Goal: Information Seeking & Learning: Understand process/instructions

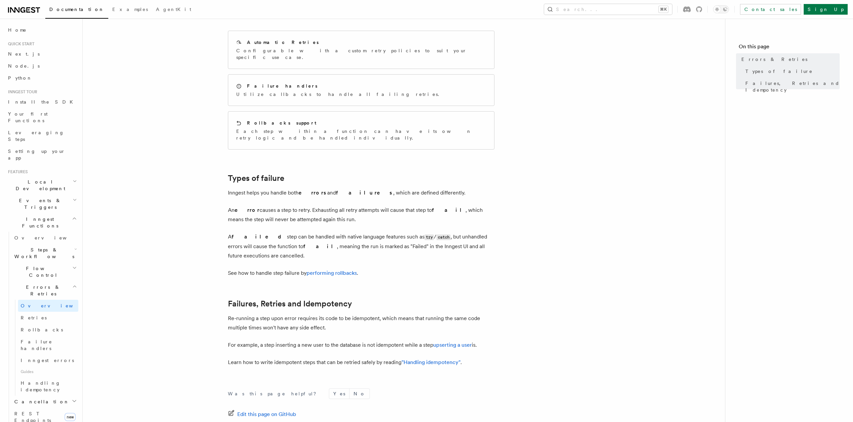
scroll to position [151, 0]
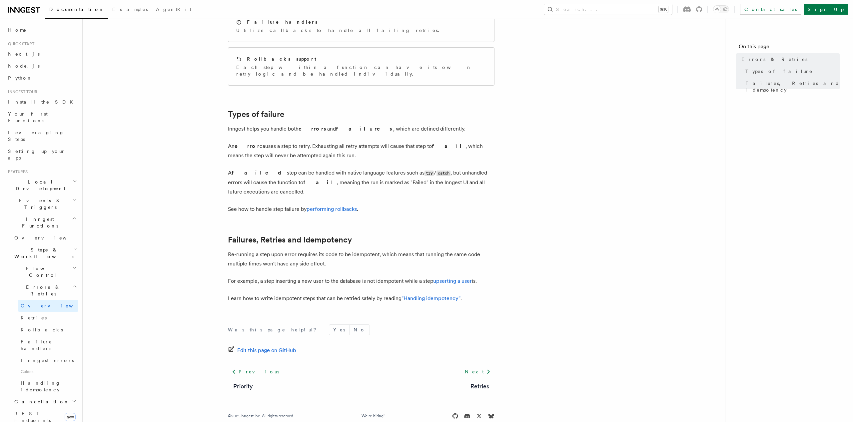
click at [201, 138] on article "Features Inngest Functions Errors & Retries Inngest Functions are designed to h…" at bounding box center [403, 157] width 621 height 557
click at [33, 315] on span "Retries" at bounding box center [34, 317] width 26 height 5
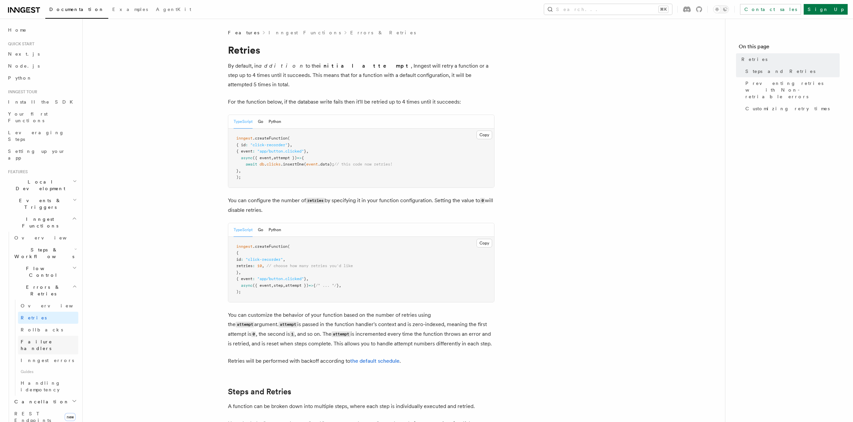
click at [42, 339] on span "Failure handlers" at bounding box center [37, 345] width 32 height 12
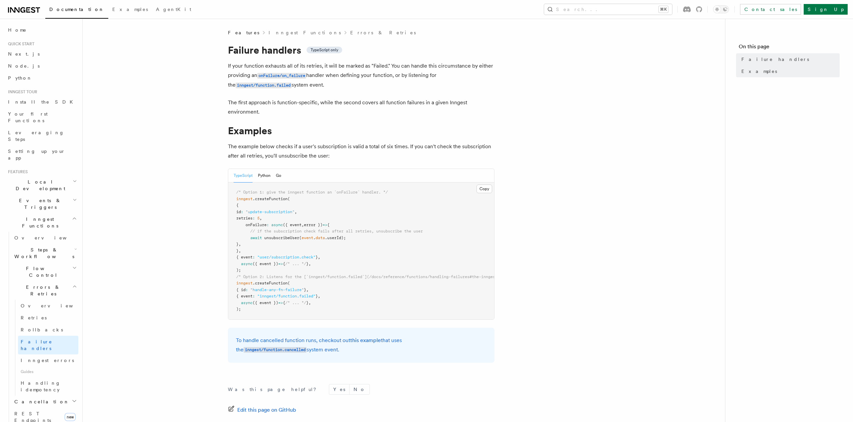
click at [139, 221] on article "Features Inngest Functions Errors & Retries Failure handlers TypeScript only If…" at bounding box center [403, 262] width 621 height 466
click at [39, 312] on link "Retries" at bounding box center [48, 318] width 60 height 12
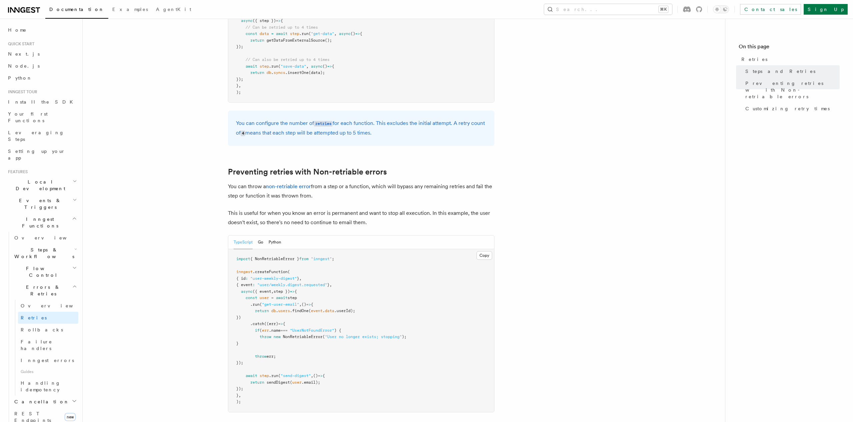
scroll to position [468, 0]
click at [315, 335] on span "NonRetriableError" at bounding box center [303, 337] width 40 height 5
copy span "NonRetriableError"
click at [300, 173] on article "Features Inngest Functions Errors & Retries Retries By default, in addition to …" at bounding box center [403, 183] width 621 height 1244
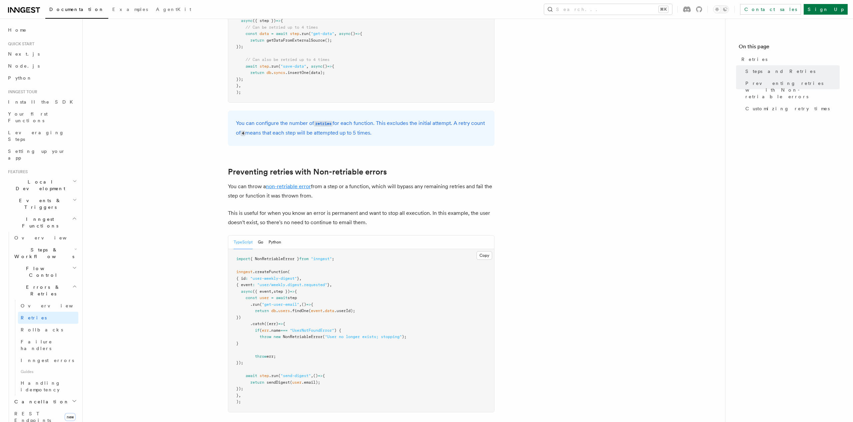
click at [300, 183] on link "non-retriable error" at bounding box center [288, 186] width 45 height 6
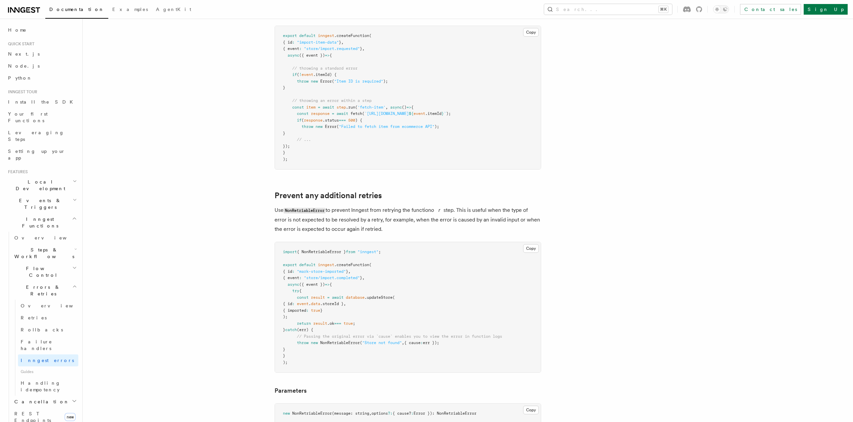
scroll to position [181, 0]
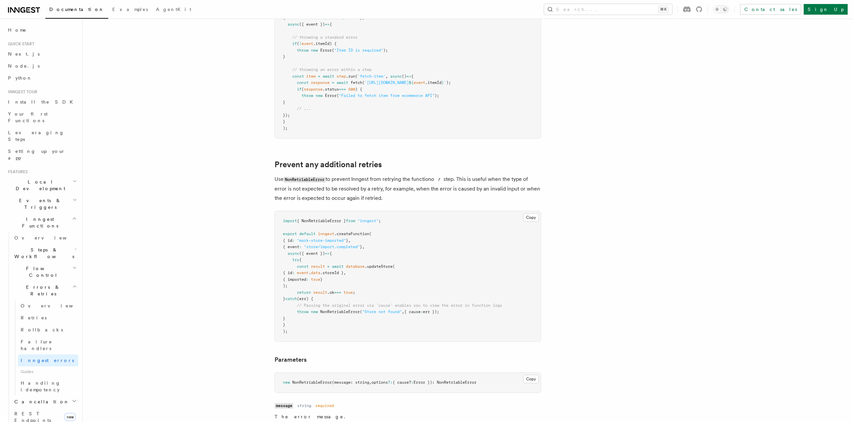
click at [344, 312] on span "NonRetriableError" at bounding box center [340, 312] width 40 height 5
copy span "NonRetriableError"
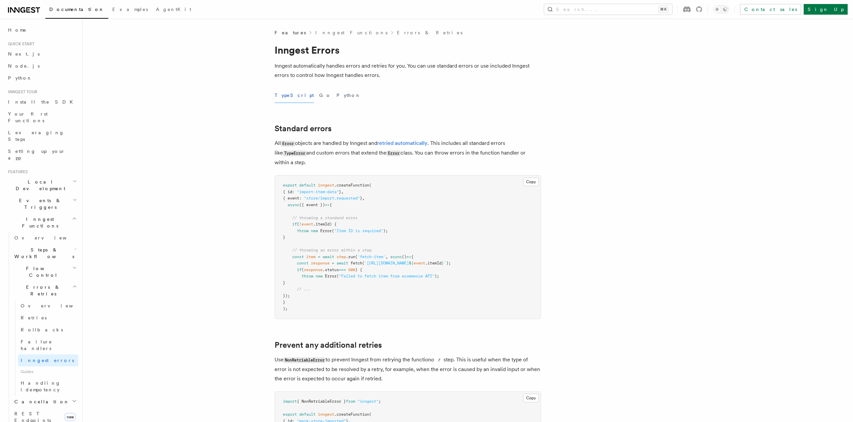
scroll to position [322, 0]
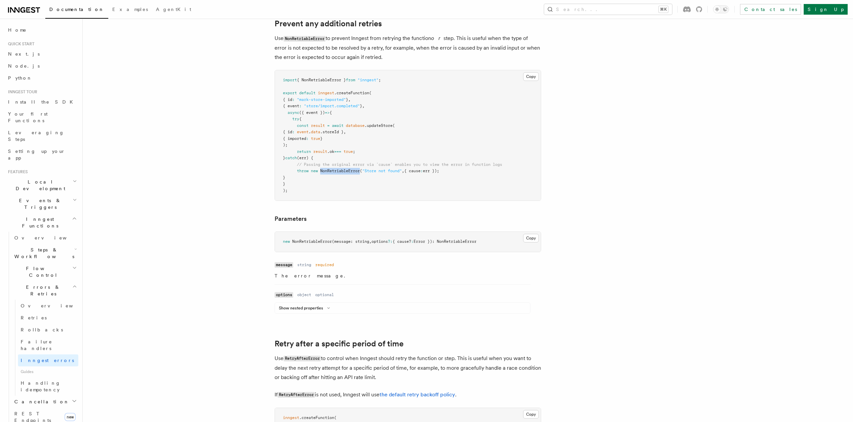
click at [346, 170] on span "NonRetriableError" at bounding box center [340, 171] width 40 height 5
drag, startPoint x: 400, startPoint y: 82, endPoint x: 262, endPoint y: 82, distance: 137.6
copy span "import { NonRetriableError } from "inngest" ;"
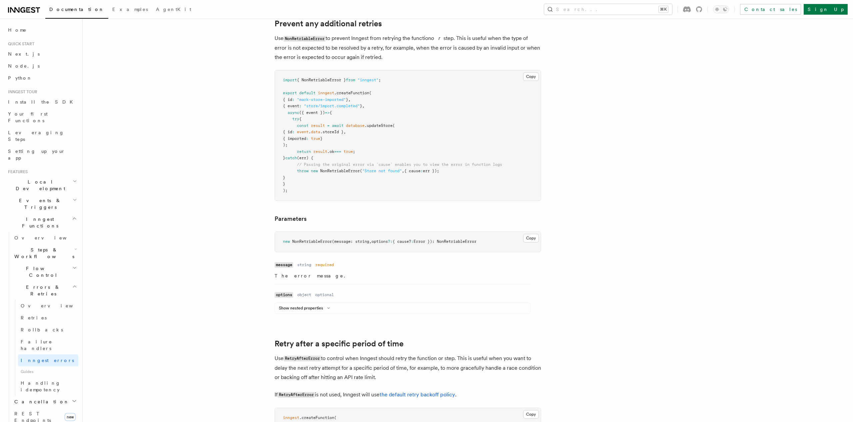
click at [32, 312] on link "Retries" at bounding box center [48, 318] width 60 height 12
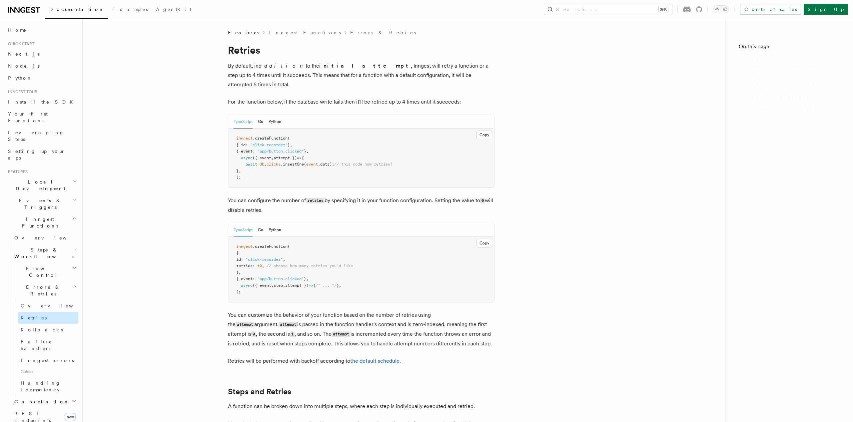
click at [34, 312] on link "Retries" at bounding box center [48, 318] width 60 height 12
click at [376, 358] on link "the default schedule" at bounding box center [374, 361] width 49 height 6
